Goal: Browse casually

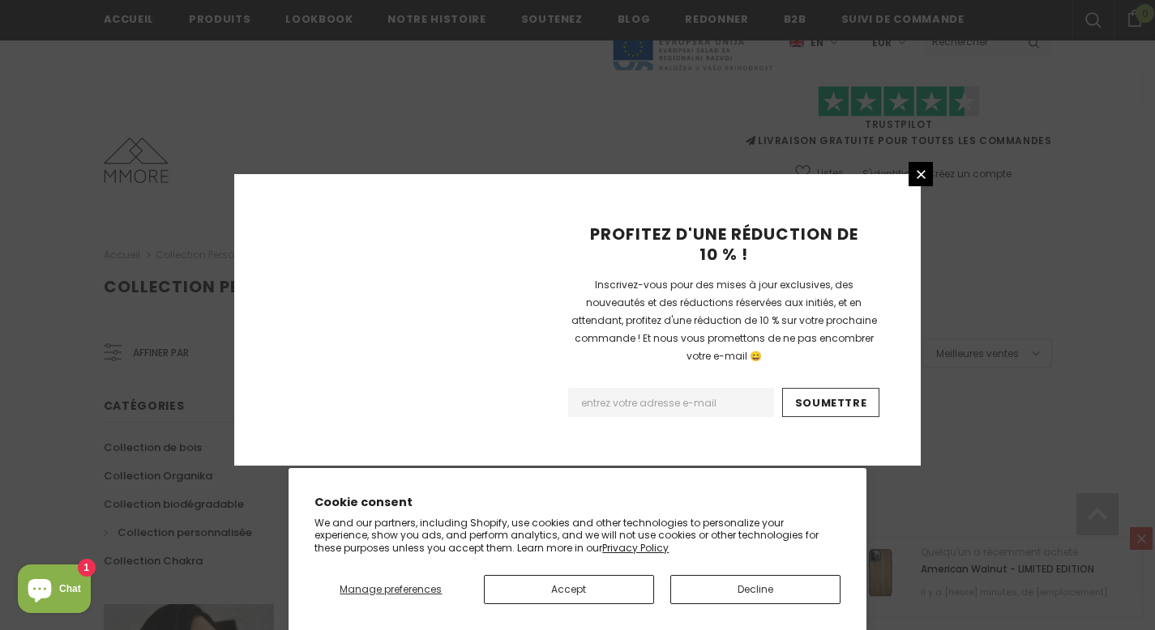
scroll to position [1070, 0]
